Goal: Find specific page/section: Find specific page/section

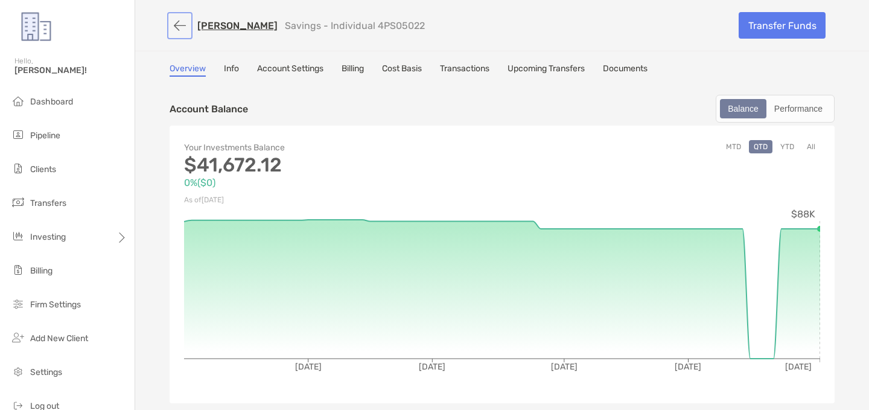
click at [177, 22] on button "button" at bounding box center [180, 25] width 21 height 22
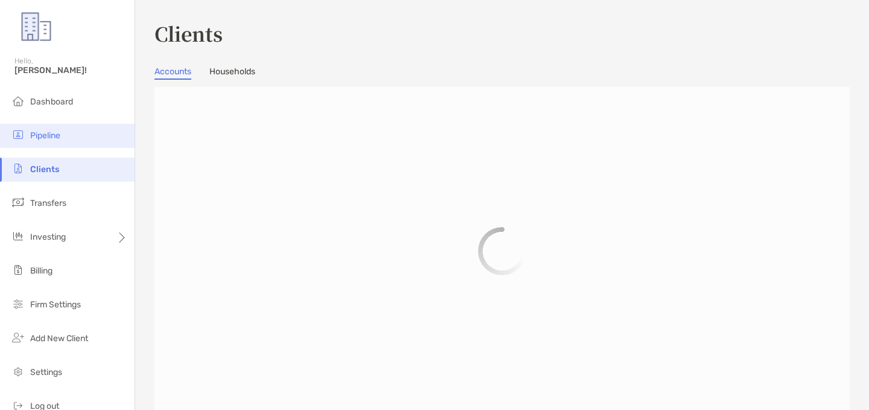
click at [62, 133] on li "Pipeline" at bounding box center [67, 136] width 135 height 24
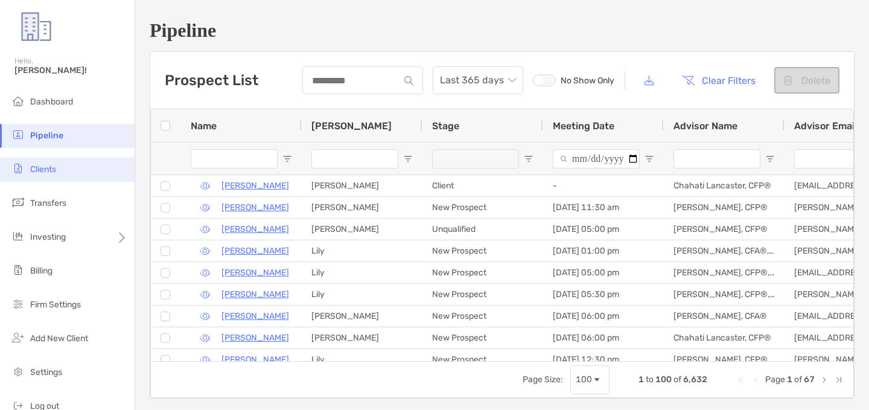
click at [40, 180] on li "Clients" at bounding box center [67, 169] width 135 height 24
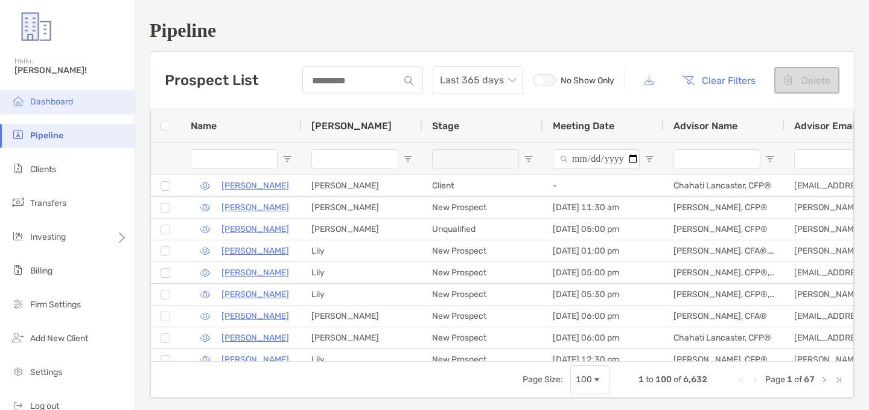
click at [66, 107] on li "Dashboard" at bounding box center [67, 102] width 135 height 24
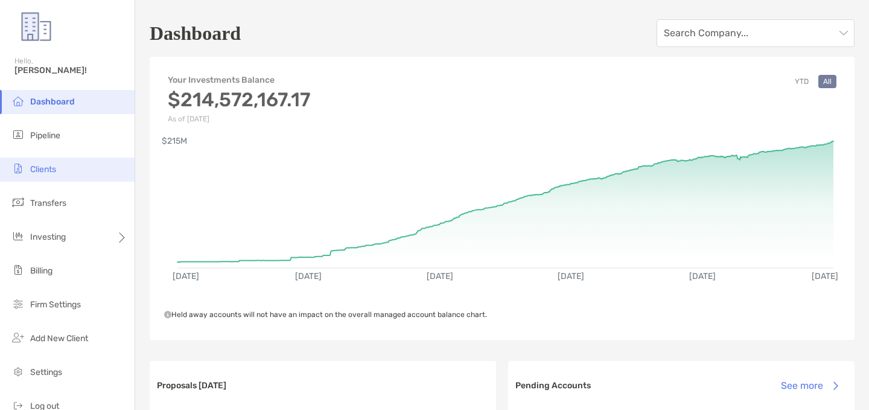
click at [44, 157] on li "Clients" at bounding box center [67, 169] width 135 height 24
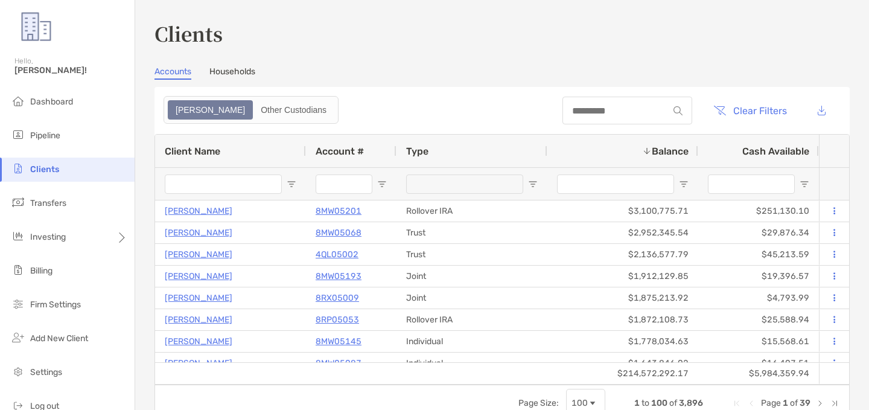
click at [584, 121] on div at bounding box center [627, 111] width 130 height 28
click at [579, 113] on input at bounding box center [615, 111] width 106 height 10
paste input "********"
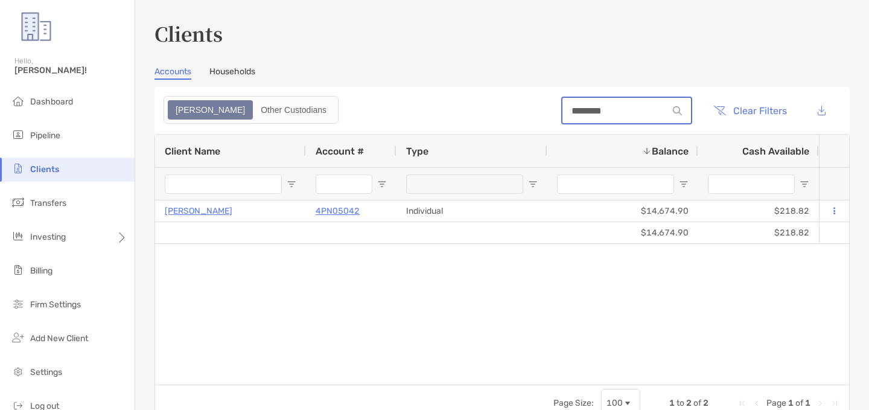
type input "********"
click at [513, 72] on div "Accounts Households" at bounding box center [501, 72] width 695 height 13
click at [383, 328] on div "[PERSON_NAME] 4PN05042 Individual $14,674.90 $218.82 0% 0% Completed Target All…" at bounding box center [487, 292] width 664 height 184
click at [486, 270] on div "[PERSON_NAME] 4PN05042 Individual $14,674.90 $218.82 0% 0% Completed Target All…" at bounding box center [487, 292] width 664 height 184
click at [412, 252] on div "[PERSON_NAME] 4PN05042 Individual $14,674.90 $218.82 0% 0% Completed Target All…" at bounding box center [487, 292] width 664 height 184
